Goal: Information Seeking & Learning: Understand process/instructions

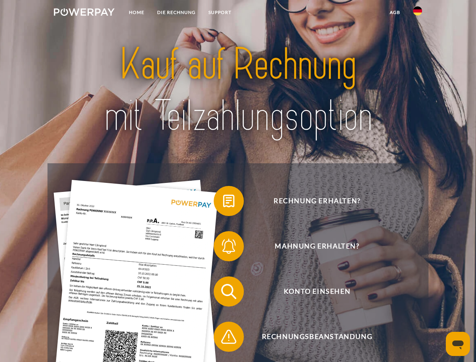
click at [84, 13] on img at bounding box center [84, 12] width 61 height 8
click at [418, 13] on img at bounding box center [417, 10] width 9 height 9
click at [395, 12] on link "agb" at bounding box center [394, 13] width 23 height 14
click at [223, 202] on span at bounding box center [218, 201] width 38 height 38
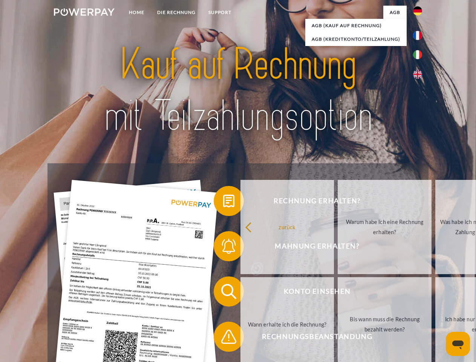
click at [223, 248] on span at bounding box center [218, 246] width 38 height 38
click at [338, 293] on link "Bis wann muss die Rechnung bezahlt werden?" at bounding box center [385, 324] width 94 height 94
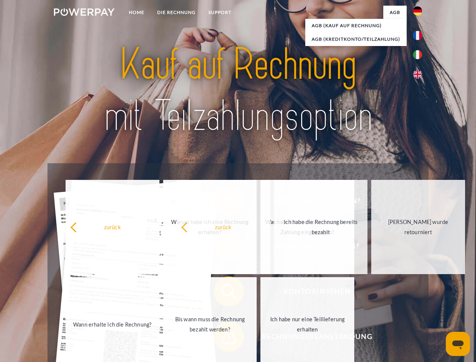
click at [223, 338] on span at bounding box center [218, 337] width 38 height 38
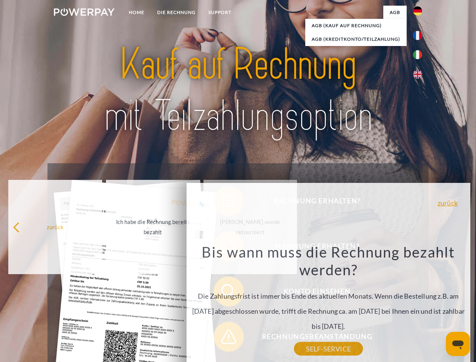
click at [458, 344] on icon "Messaging-Fenster öffnen" at bounding box center [457, 344] width 11 height 9
